Goal: Task Accomplishment & Management: Use online tool/utility

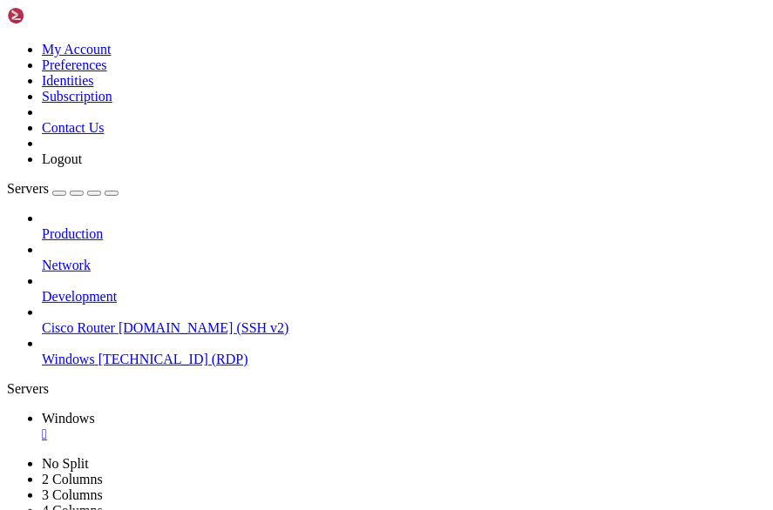
drag, startPoint x: 728, startPoint y: 800, endPoint x: 711, endPoint y: 937, distance: 138.7
drag, startPoint x: 713, startPoint y: 943, endPoint x: 696, endPoint y: 941, distance: 16.8
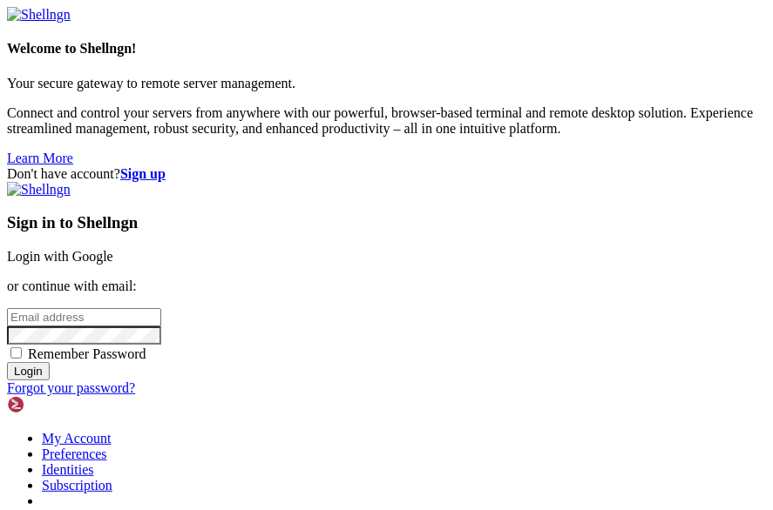
type input "[EMAIL_ADDRESS][DOMAIN_NAME]"
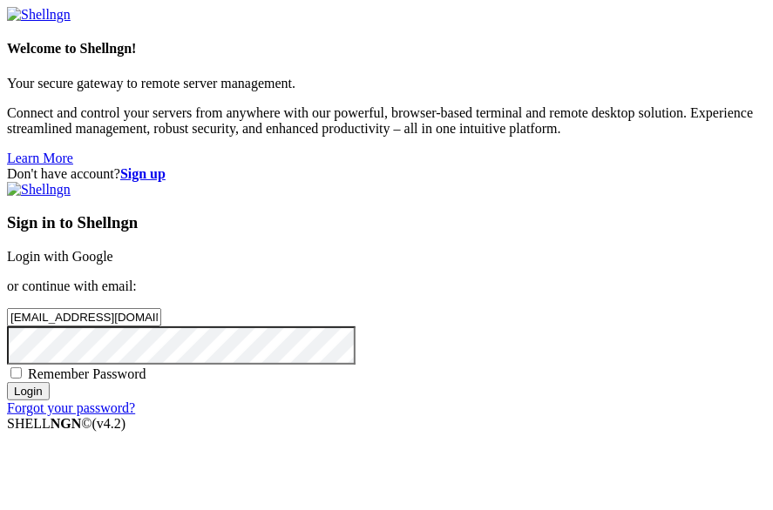
scroll to position [87, 0]
click at [50, 401] on input "Login" at bounding box center [28, 391] width 43 height 18
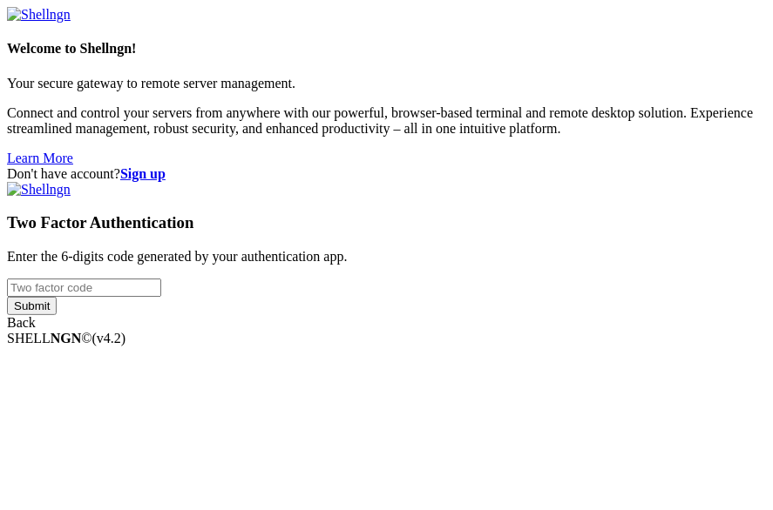
click at [161, 279] on input "number" at bounding box center [84, 288] width 154 height 18
type input "121261"
click at [57, 315] on input "Submit" at bounding box center [32, 306] width 50 height 18
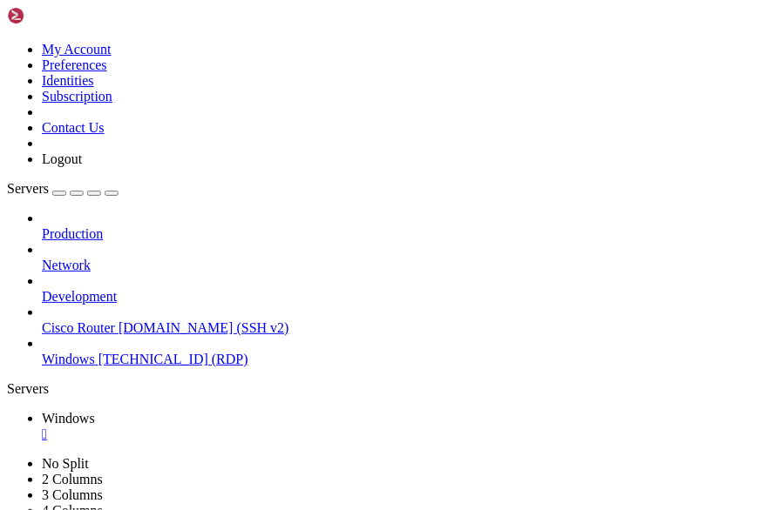
click at [112, 193] on icon "button" at bounding box center [112, 193] width 0 height 0
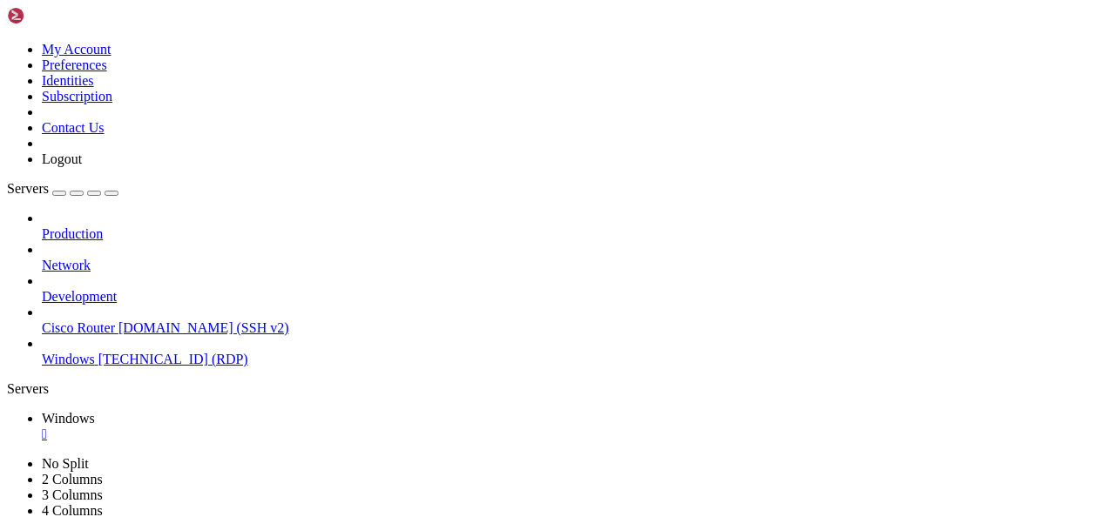
drag, startPoint x: 403, startPoint y: 728, endPoint x: 220, endPoint y: 721, distance: 183.9
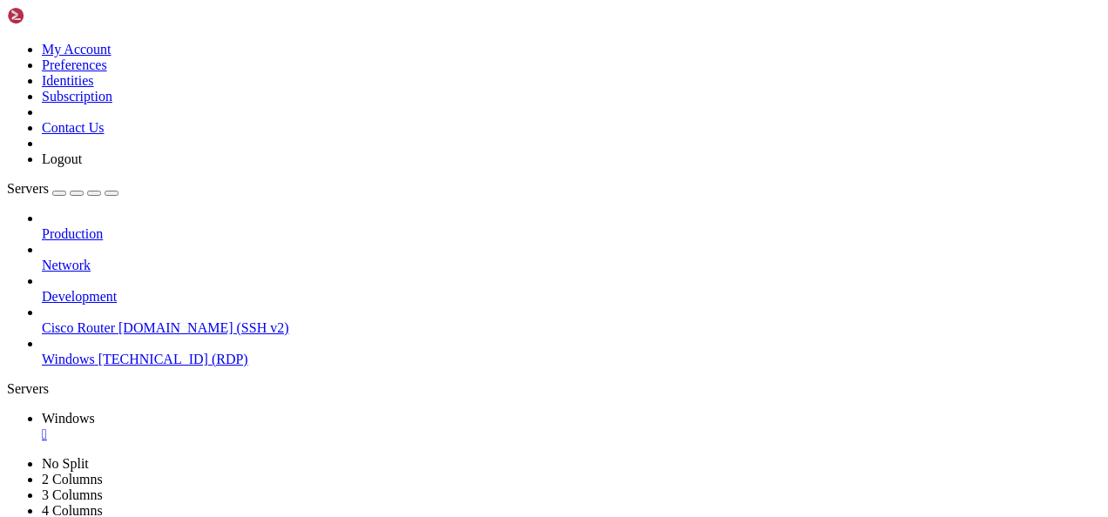
drag, startPoint x: 406, startPoint y: 738, endPoint x: 223, endPoint y: 740, distance: 183.0
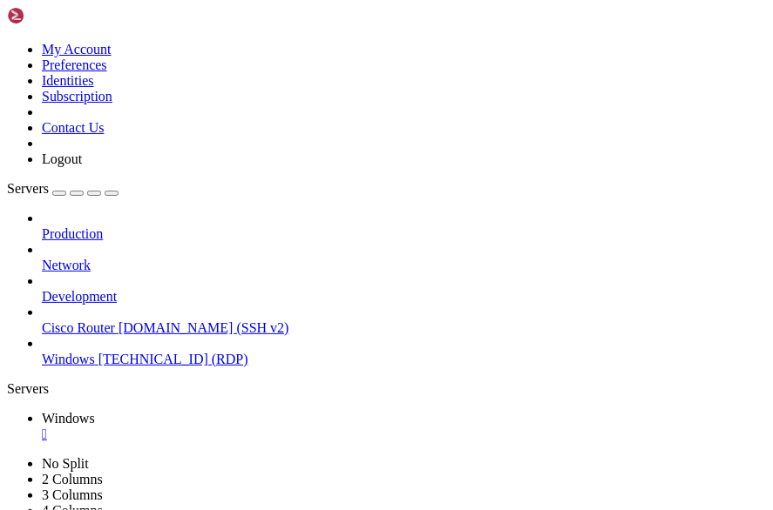
drag, startPoint x: 402, startPoint y: 752, endPoint x: 221, endPoint y: 749, distance: 180.3
drag, startPoint x: 404, startPoint y: 777, endPoint x: 218, endPoint y: 778, distance: 186.4
drag, startPoint x: 403, startPoint y: 791, endPoint x: 211, endPoint y: 793, distance: 192.5
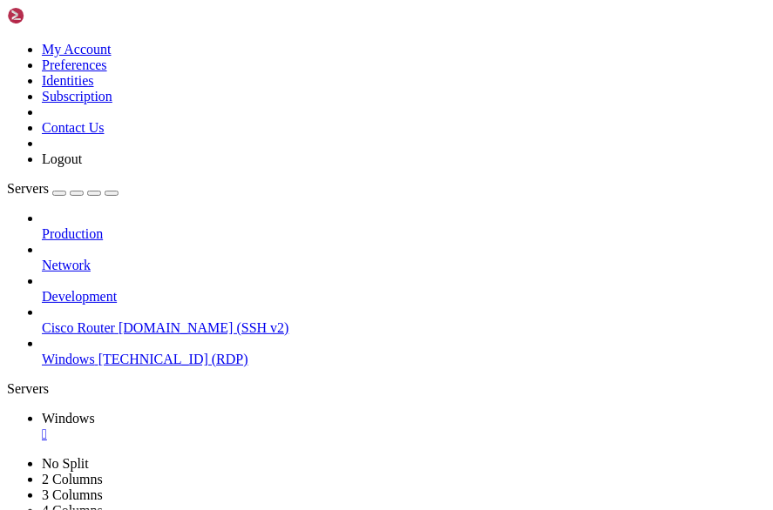
drag, startPoint x: 402, startPoint y: 808, endPoint x: 218, endPoint y: 810, distance: 184.7
drag, startPoint x: 404, startPoint y: 770, endPoint x: 217, endPoint y: 770, distance: 187.3
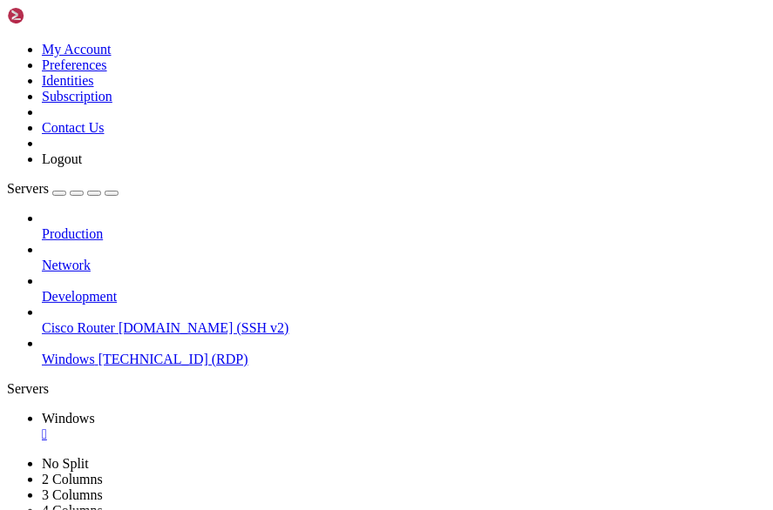
drag, startPoint x: 402, startPoint y: 897, endPoint x: 199, endPoint y: 887, distance: 203.2
drag, startPoint x: 402, startPoint y: 879, endPoint x: 327, endPoint y: 890, distance: 76.6
drag, startPoint x: 404, startPoint y: 880, endPoint x: 220, endPoint y: 882, distance: 184.7
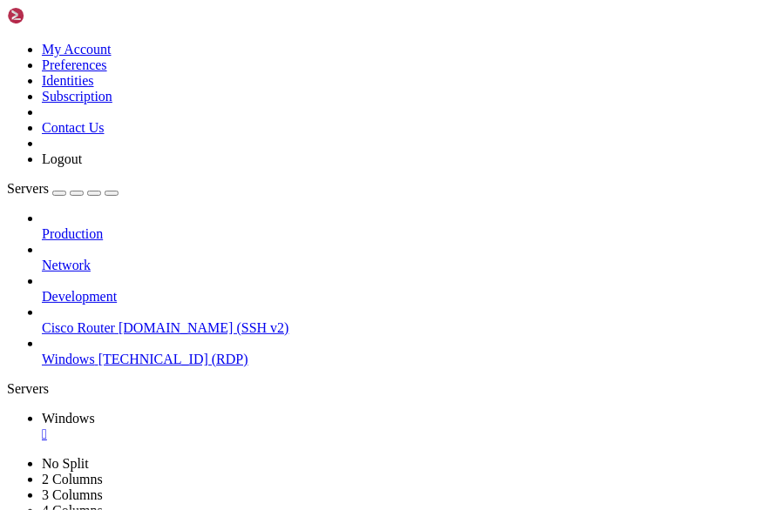
drag, startPoint x: 404, startPoint y: 869, endPoint x: 223, endPoint y: 876, distance: 181.4
drag, startPoint x: 402, startPoint y: 885, endPoint x: 216, endPoint y: 893, distance: 185.7
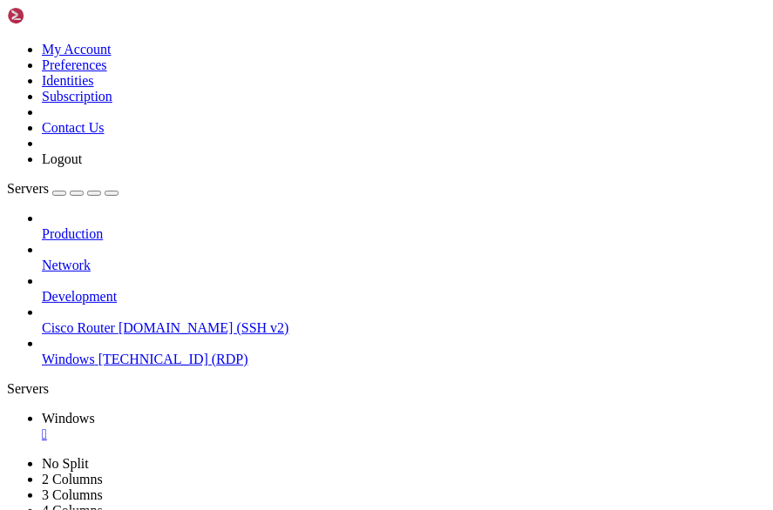
drag, startPoint x: 402, startPoint y: 887, endPoint x: 364, endPoint y: 879, distance: 39.1
drag, startPoint x: 404, startPoint y: 911, endPoint x: 222, endPoint y: 915, distance: 182.1
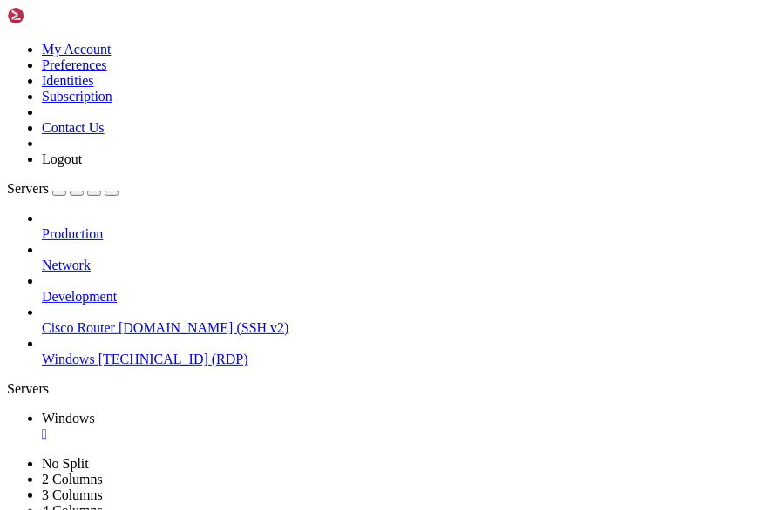
drag, startPoint x: 402, startPoint y: 808, endPoint x: 219, endPoint y: 810, distance: 183.8
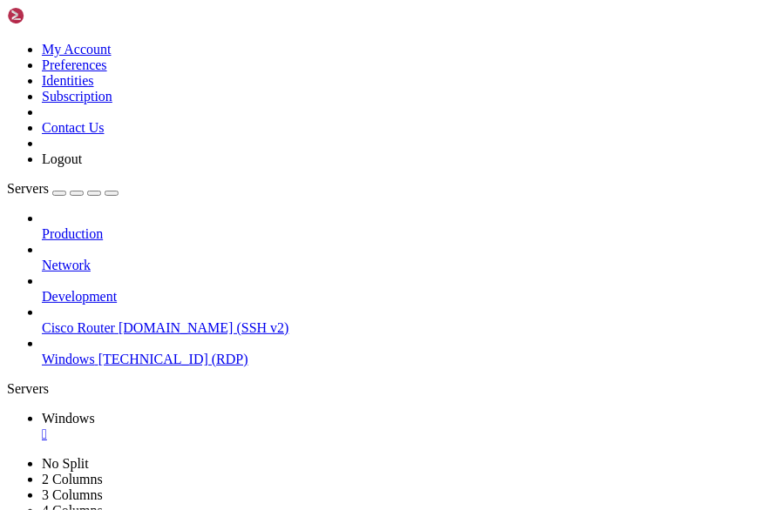
drag, startPoint x: 404, startPoint y: 808, endPoint x: 199, endPoint y: 809, distance: 204.7
drag, startPoint x: 368, startPoint y: 740, endPoint x: 376, endPoint y: 747, distance: 9.9
drag, startPoint x: 404, startPoint y: 842, endPoint x: 216, endPoint y: 846, distance: 188.2
